Goal: Task Accomplishment & Management: Manage account settings

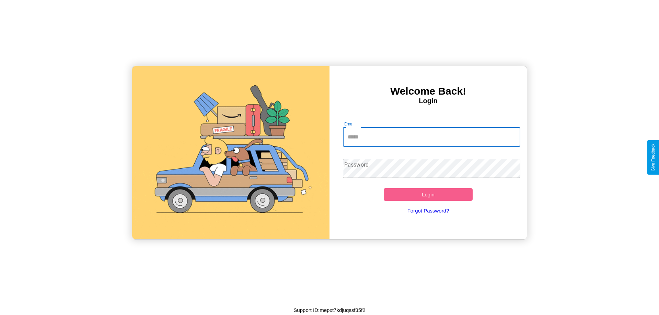
click at [431, 137] on input "Email" at bounding box center [432, 137] width 178 height 19
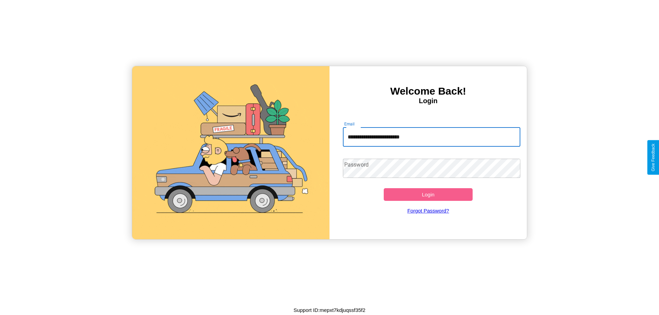
type input "**********"
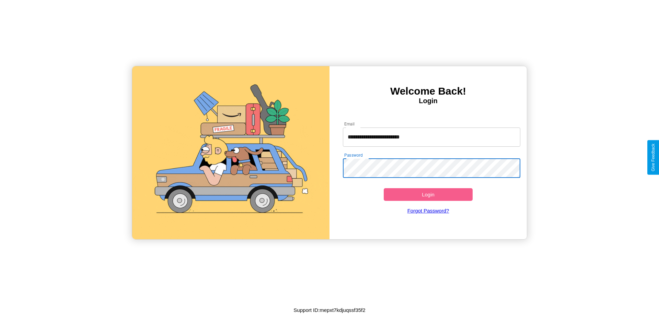
click at [428, 195] on button "Login" at bounding box center [428, 194] width 89 height 13
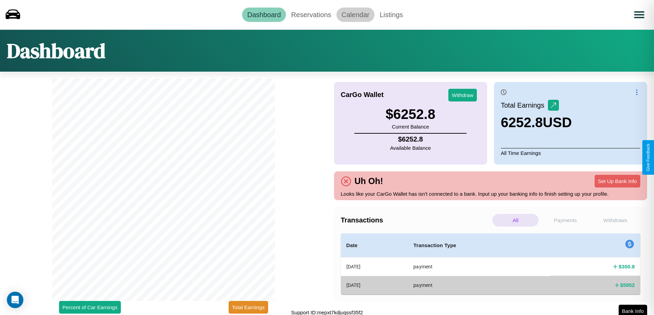
click at [355, 14] on link "Calendar" at bounding box center [355, 15] width 38 height 14
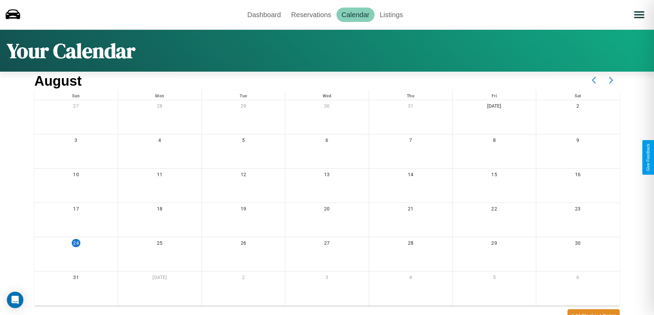
click at [611, 80] on icon at bounding box center [610, 80] width 17 height 17
click at [311, 14] on link "Reservations" at bounding box center [311, 15] width 50 height 14
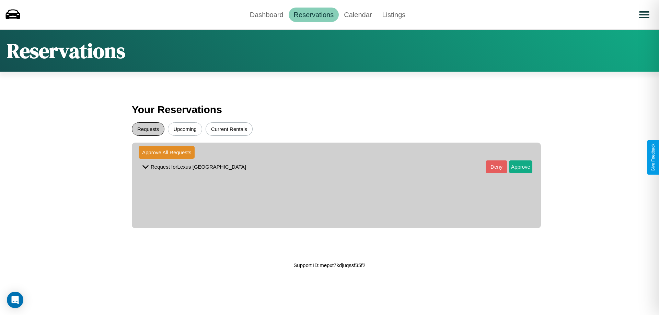
click at [148, 129] on button "Requests" at bounding box center [148, 129] width 33 height 13
click at [516, 167] on button "Approve" at bounding box center [520, 167] width 23 height 13
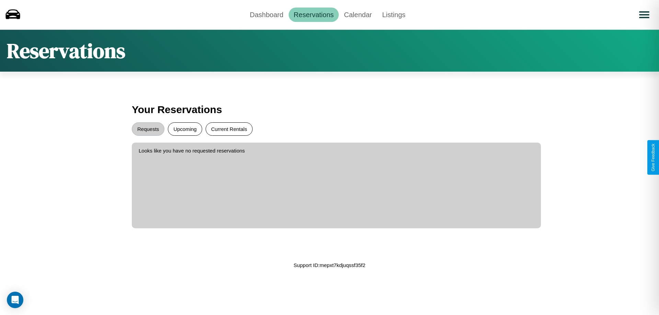
click at [229, 129] on button "Current Rentals" at bounding box center [229, 129] width 47 height 13
click at [185, 129] on button "Upcoming" at bounding box center [185, 129] width 34 height 13
click at [266, 14] on link "Dashboard" at bounding box center [267, 15] width 44 height 14
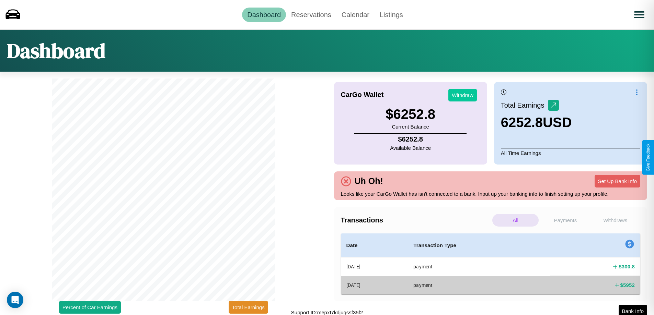
click at [462, 95] on button "Withdraw" at bounding box center [462, 95] width 28 height 13
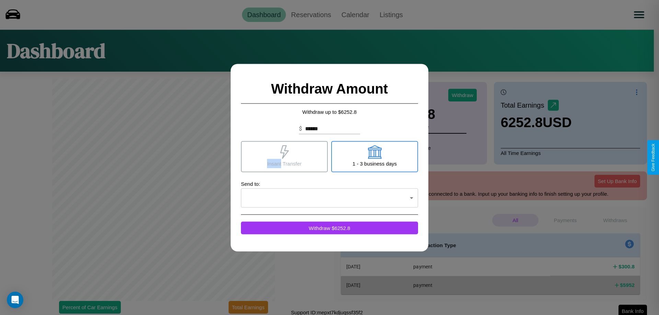
click at [284, 157] on icon at bounding box center [284, 152] width 9 height 14
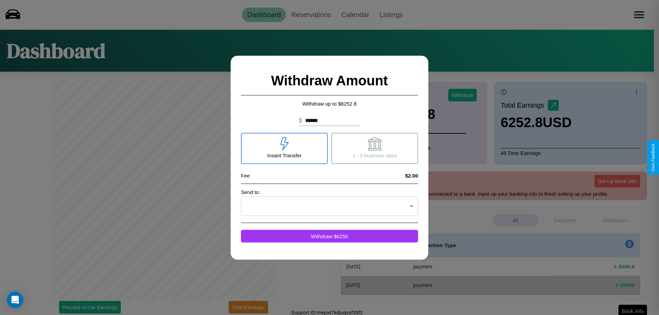
click at [374, 148] on icon at bounding box center [375, 144] width 14 height 14
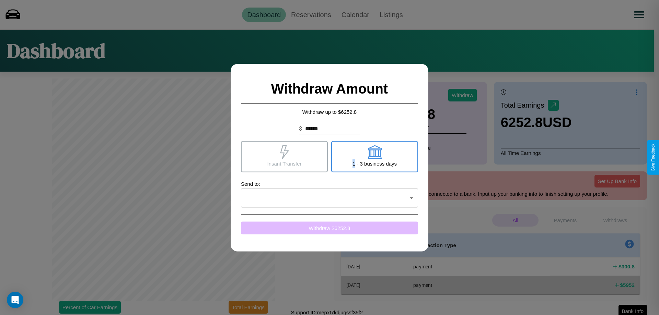
click at [329, 228] on button "Withdraw $ 6252.8" at bounding box center [329, 228] width 177 height 13
